Goal: Transaction & Acquisition: Book appointment/travel/reservation

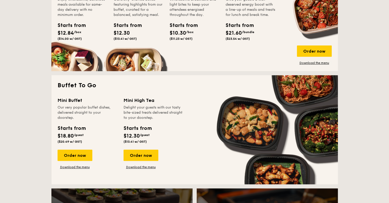
scroll to position [384, 0]
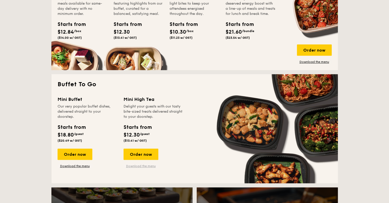
click at [136, 164] on link "Download the menu" at bounding box center [141, 166] width 35 height 4
click at [142, 153] on div "Order now" at bounding box center [141, 153] width 35 height 11
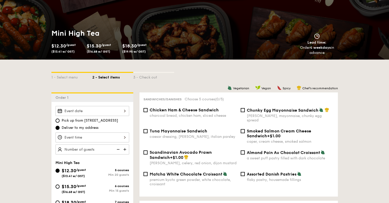
scroll to position [77, 0]
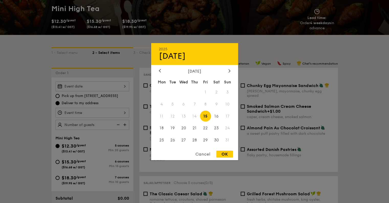
click at [80, 85] on div "2025 Aug [DATE] Tue Wed Thu Fri Sat Sun 1 2 3 4 5 6 7 8 9 10 11 12 13 14 15 16 …" at bounding box center [93, 86] width 74 height 10
click at [225, 71] on div "[DATE]" at bounding box center [195, 70] width 72 height 5
click at [228, 70] on div at bounding box center [229, 70] width 5 height 5
click at [229, 70] on icon at bounding box center [230, 70] width 2 height 3
click at [227, 130] on span "26" at bounding box center [227, 127] width 11 height 11
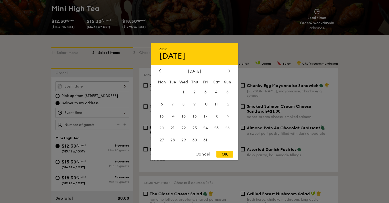
click at [228, 71] on div at bounding box center [229, 70] width 5 height 5
click at [164, 68] on div "[DATE]" at bounding box center [195, 70] width 72 height 5
click at [160, 69] on icon at bounding box center [160, 70] width 2 height 3
click at [358, 117] on div at bounding box center [194, 101] width 389 height 203
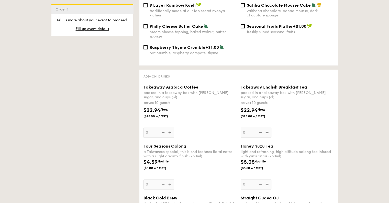
scroll to position [717, 0]
